Goal: Task Accomplishment & Management: Use online tool/utility

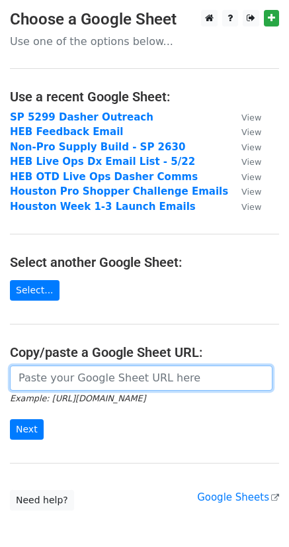
click at [67, 380] on input "url" at bounding box center [141, 378] width 263 height 25
paste input "https://docs.google.com/spreadsheets/d/1gGqS5vv9RdxYmxoA90VHVX5PW8HoRR1qKROyhIt…"
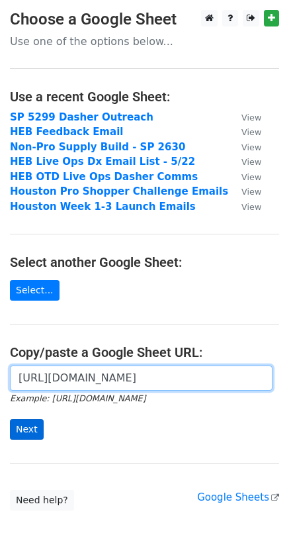
type input "https://docs.google.com/spreadsheets/d/1gGqS5vv9RdxYmxoA90VHVX5PW8HoRR1qKROyhIt…"
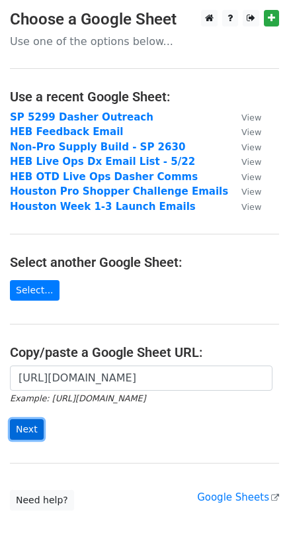
click at [31, 422] on input "Next" at bounding box center [27, 429] width 34 height 21
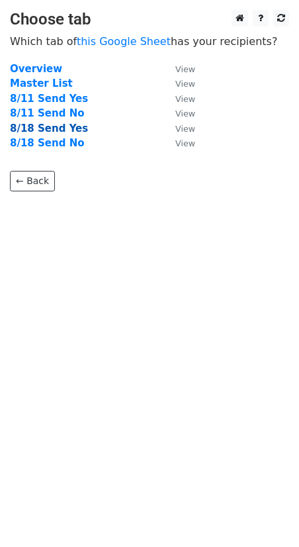
click at [56, 128] on strong "8/18 Send Yes" at bounding box center [49, 129] width 78 height 12
click at [31, 128] on strong "8/18 Send Yes" at bounding box center [49, 129] width 78 height 12
click at [80, 127] on td "8/18 Send Yes" at bounding box center [86, 128] width 152 height 15
click at [68, 130] on strong "8/18 Send Yes" at bounding box center [49, 129] width 78 height 12
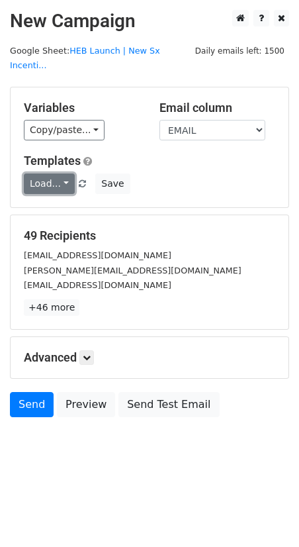
click at [44, 174] on link "Load..." at bounding box center [49, 184] width 51 height 21
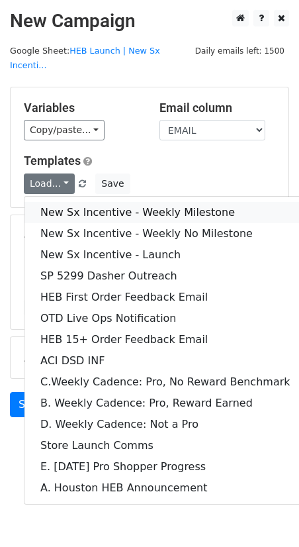
click at [106, 202] on link "New Sx Incentive - Weekly Milestone" at bounding box center [166, 212] width 282 height 21
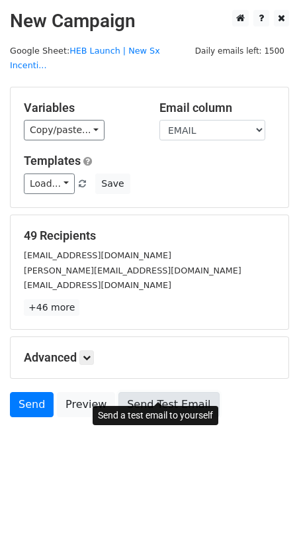
click at [149, 392] on link "Send Test Email" at bounding box center [169, 404] width 101 height 25
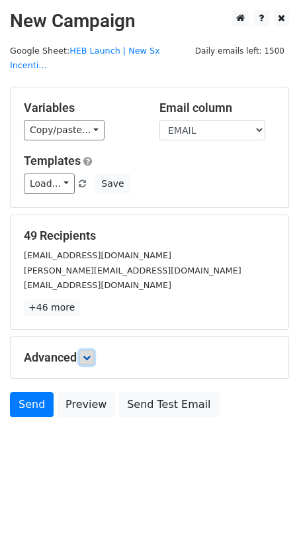
click at [85, 354] on icon at bounding box center [87, 358] width 8 height 8
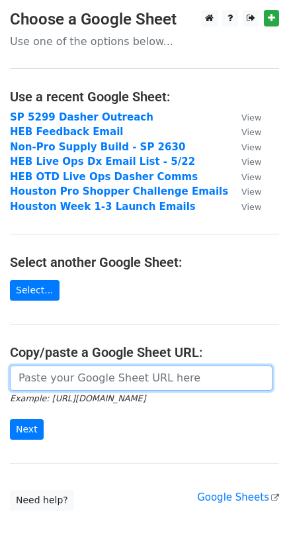
click at [63, 378] on input "url" at bounding box center [141, 378] width 263 height 25
paste input "https://docs.google.com/spreadsheets/d/1gGqS5vv9RdxYmxoA90VHVX5PW8HoRR1qKROyhIt…"
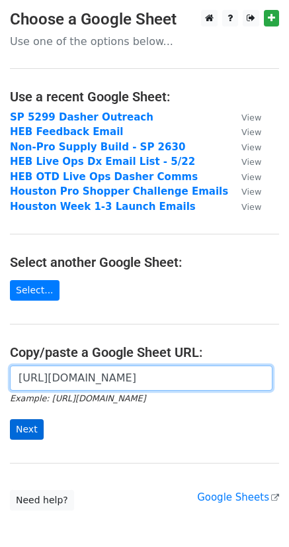
type input "https://docs.google.com/spreadsheets/d/1gGqS5vv9RdxYmxoA90VHVX5PW8HoRR1qKROyhIt…"
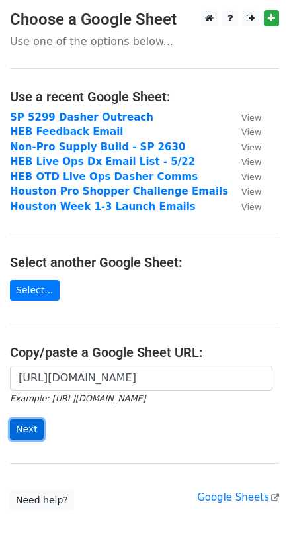
click at [30, 431] on input "Next" at bounding box center [27, 429] width 34 height 21
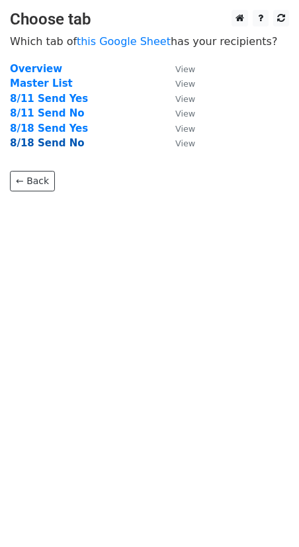
click at [31, 141] on strong "8/18 Send No" at bounding box center [47, 143] width 75 height 12
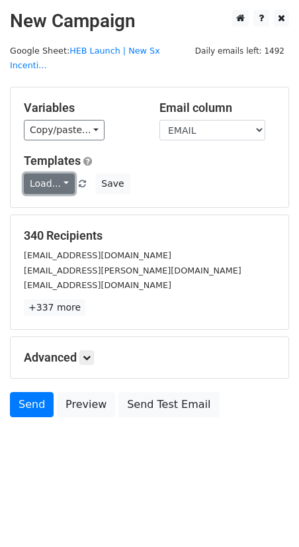
click at [36, 174] on link "Load..." at bounding box center [49, 184] width 51 height 21
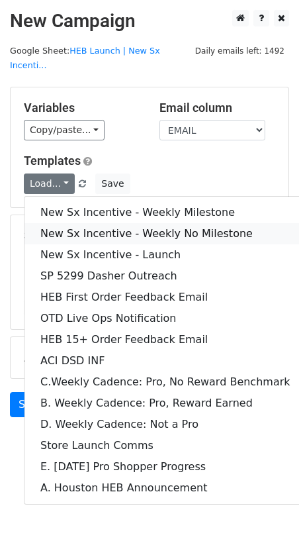
click at [91, 223] on link "New Sx Incentive - Weekly No Milestone" at bounding box center [166, 233] width 282 height 21
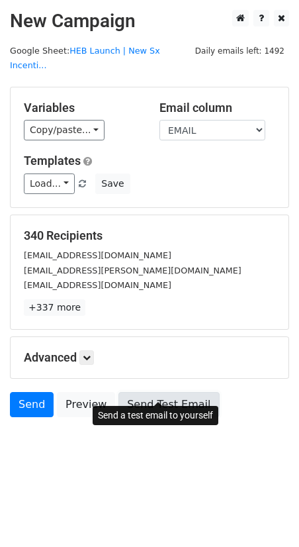
click at [146, 392] on link "Send Test Email" at bounding box center [169, 404] width 101 height 25
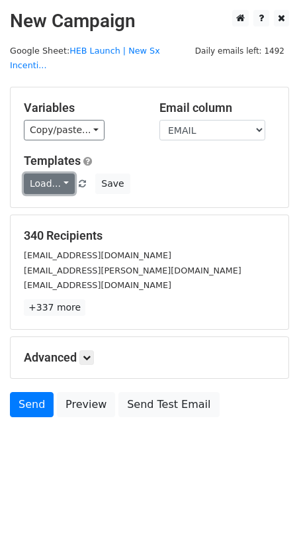
click at [49, 174] on link "Load..." at bounding box center [49, 184] width 51 height 21
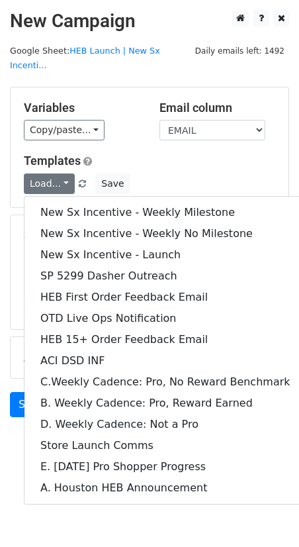
click at [160, 156] on div "Templates Load... New Sx Incentive - Weekly Milestone New Sx Incentive - Weekly…" at bounding box center [150, 174] width 272 height 40
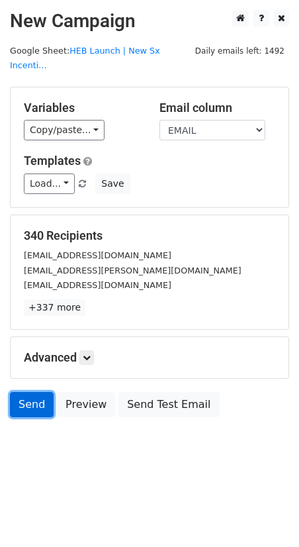
click at [34, 392] on link "Send" at bounding box center [32, 404] width 44 height 25
